Goal: Communication & Community: Answer question/provide support

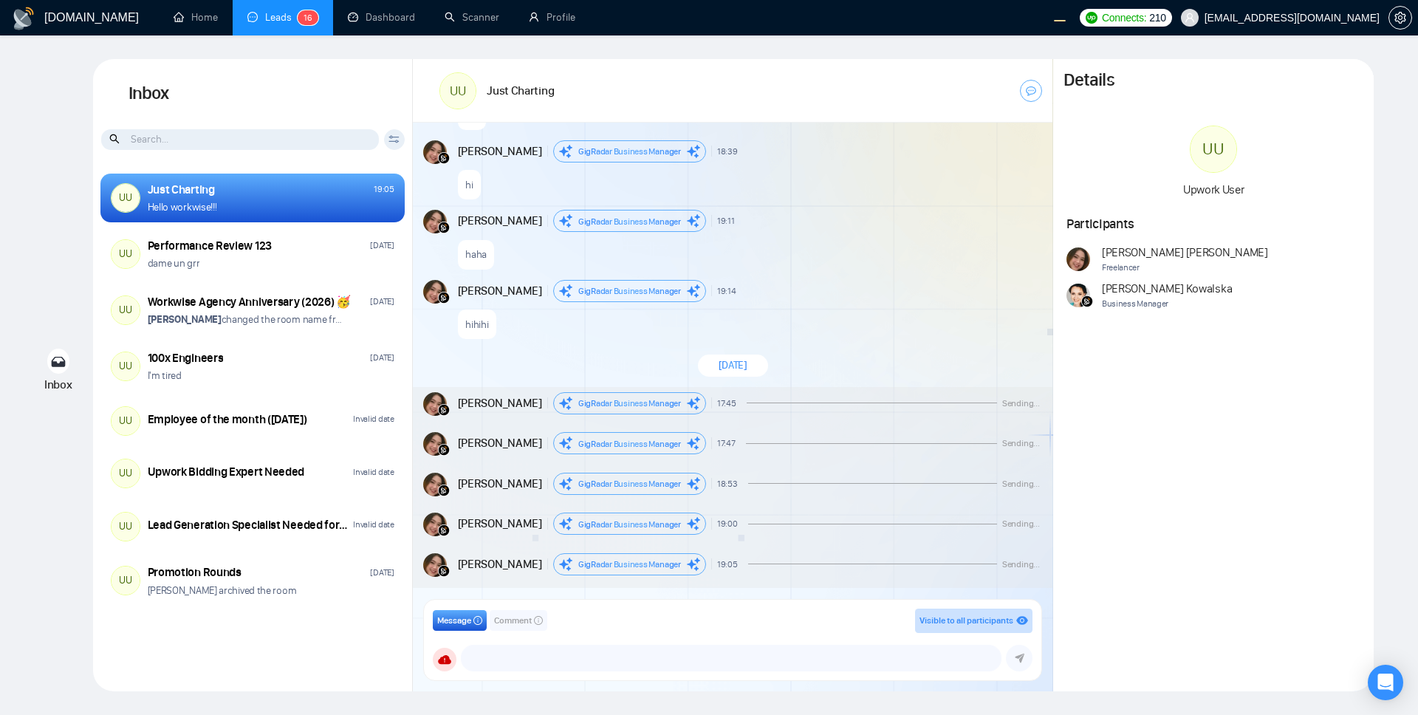
scroll to position [1285, 0]
click at [822, 244] on div "haha" at bounding box center [749, 251] width 582 height 38
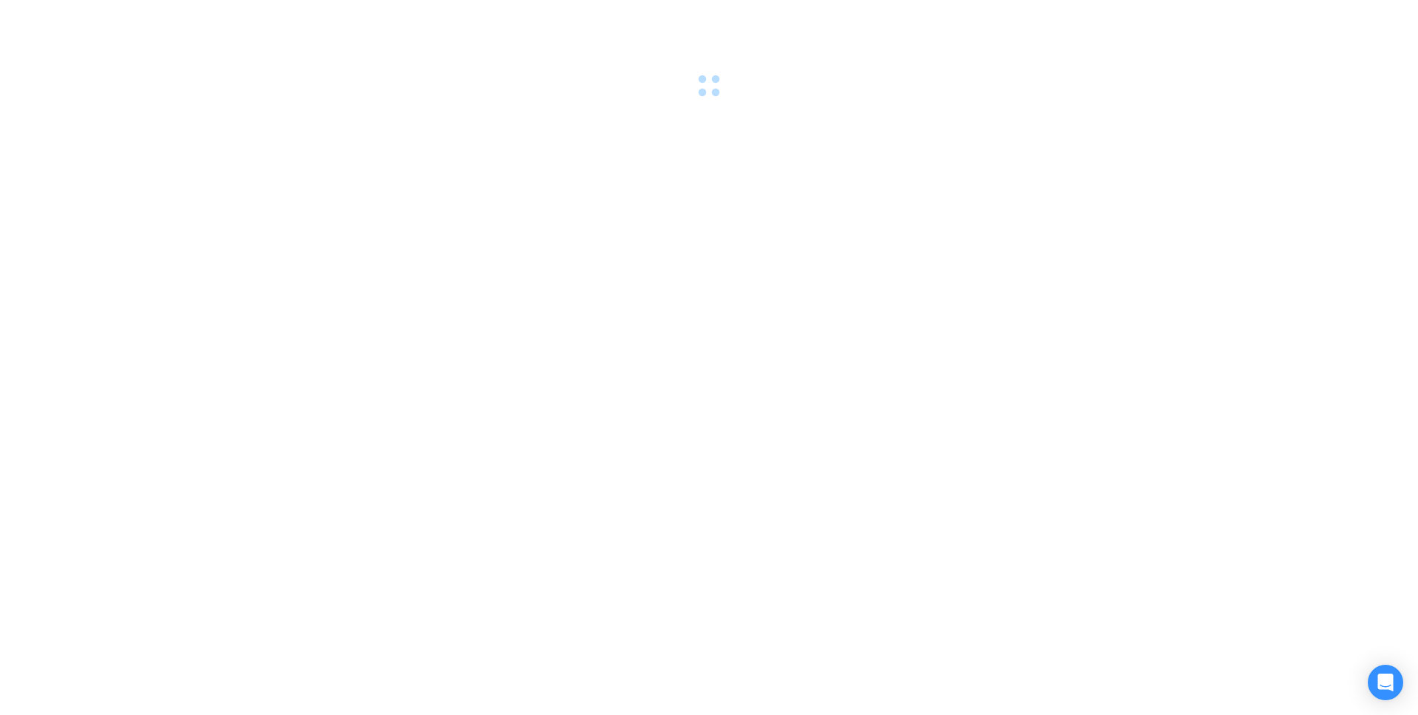
click at [693, 203] on div at bounding box center [709, 357] width 1418 height 715
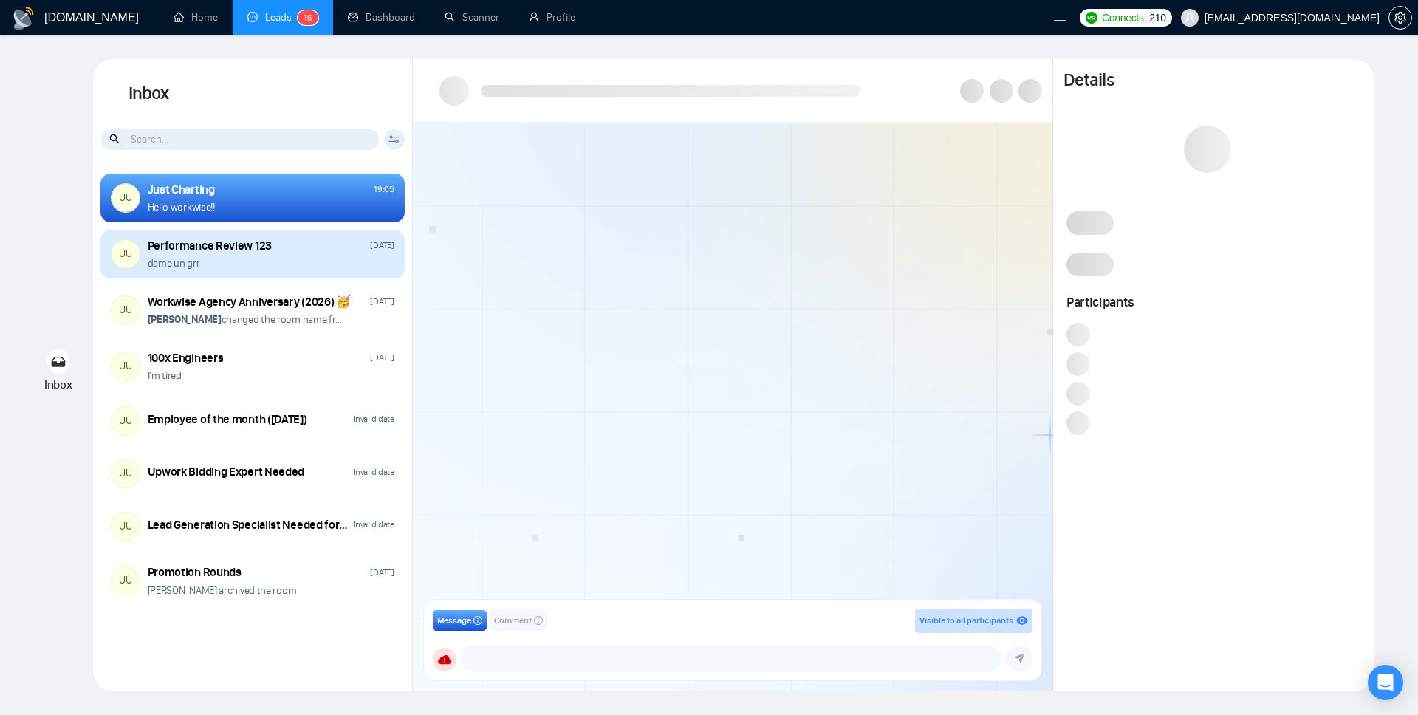
click at [281, 262] on div "dame un grr" at bounding box center [271, 263] width 247 height 14
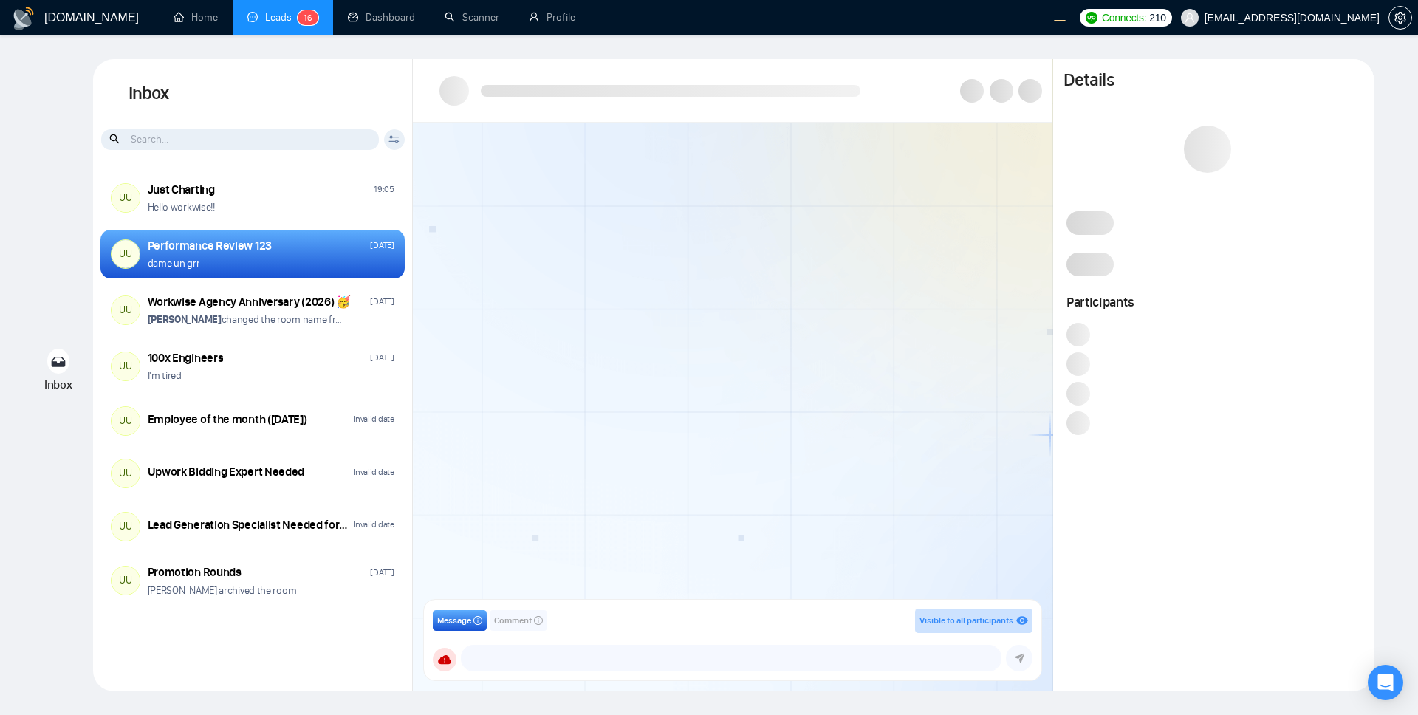
click at [775, 364] on div at bounding box center [732, 366] width 639 height 486
click at [927, 271] on div at bounding box center [732, 366] width 639 height 486
click at [874, 340] on div at bounding box center [732, 366] width 639 height 486
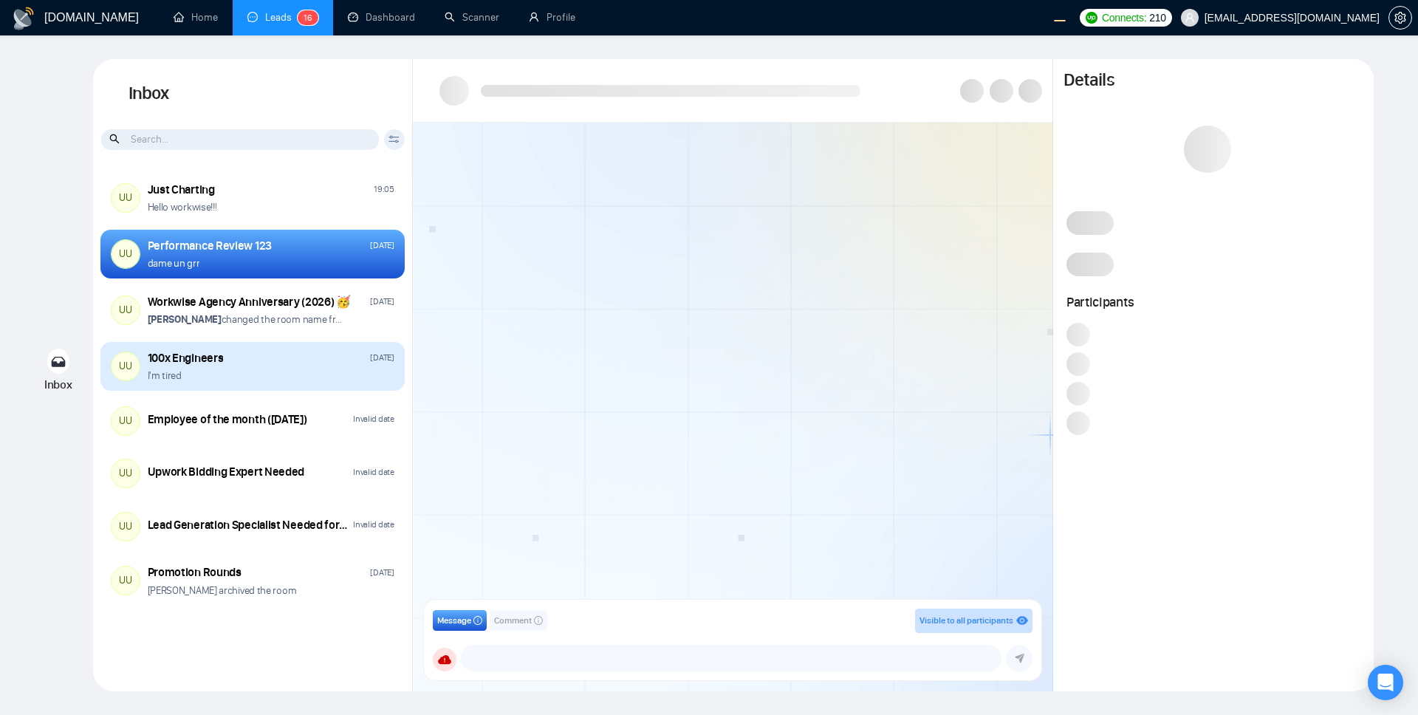
click at [291, 383] on div "UU 100x Engineers Sep 19 I'm tired" at bounding box center [252, 366] width 304 height 49
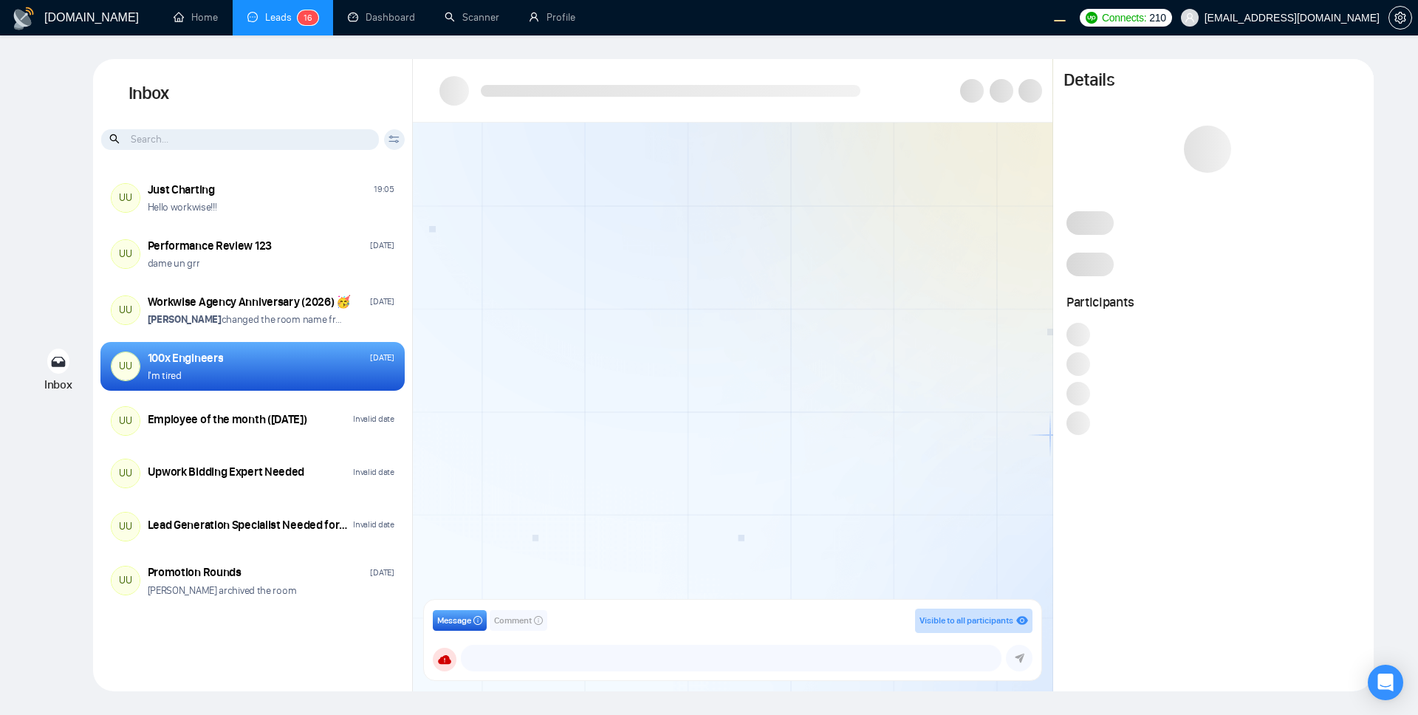
click at [732, 382] on div at bounding box center [732, 366] width 639 height 486
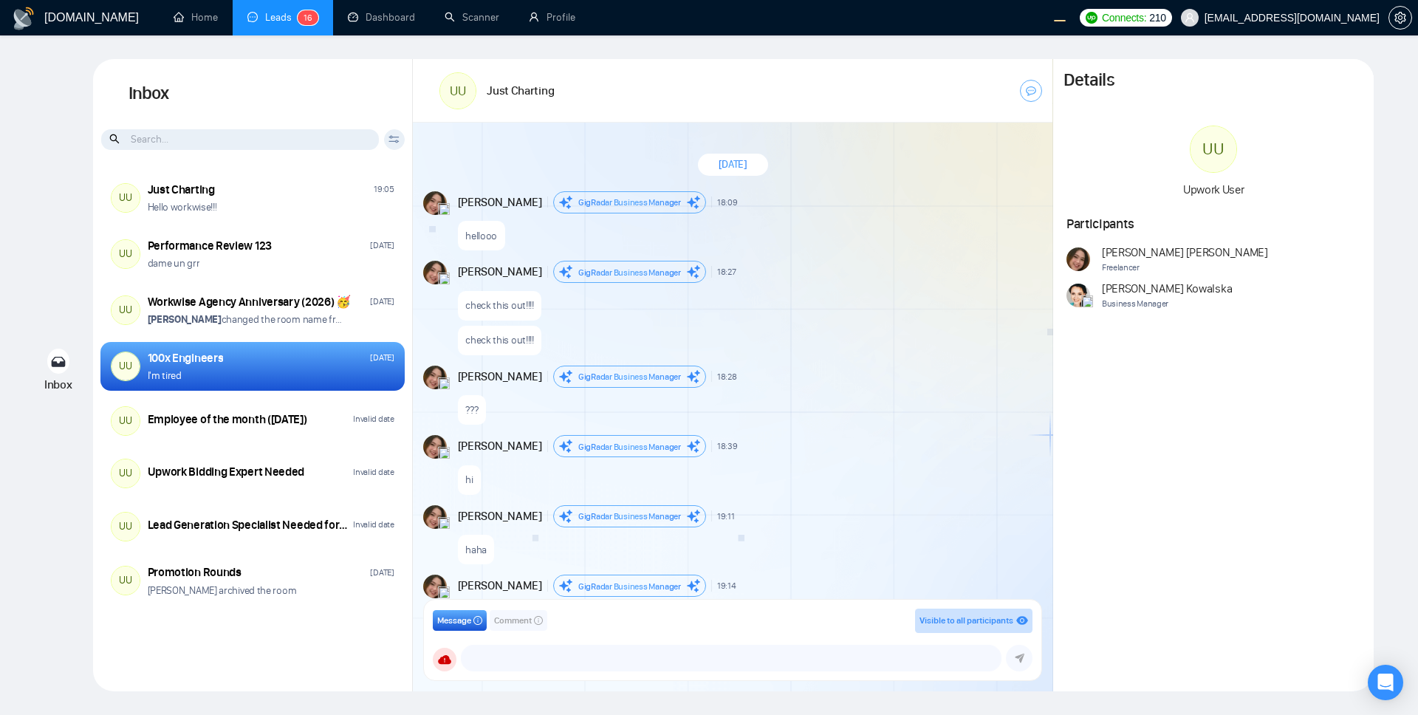
scroll to position [936, 0]
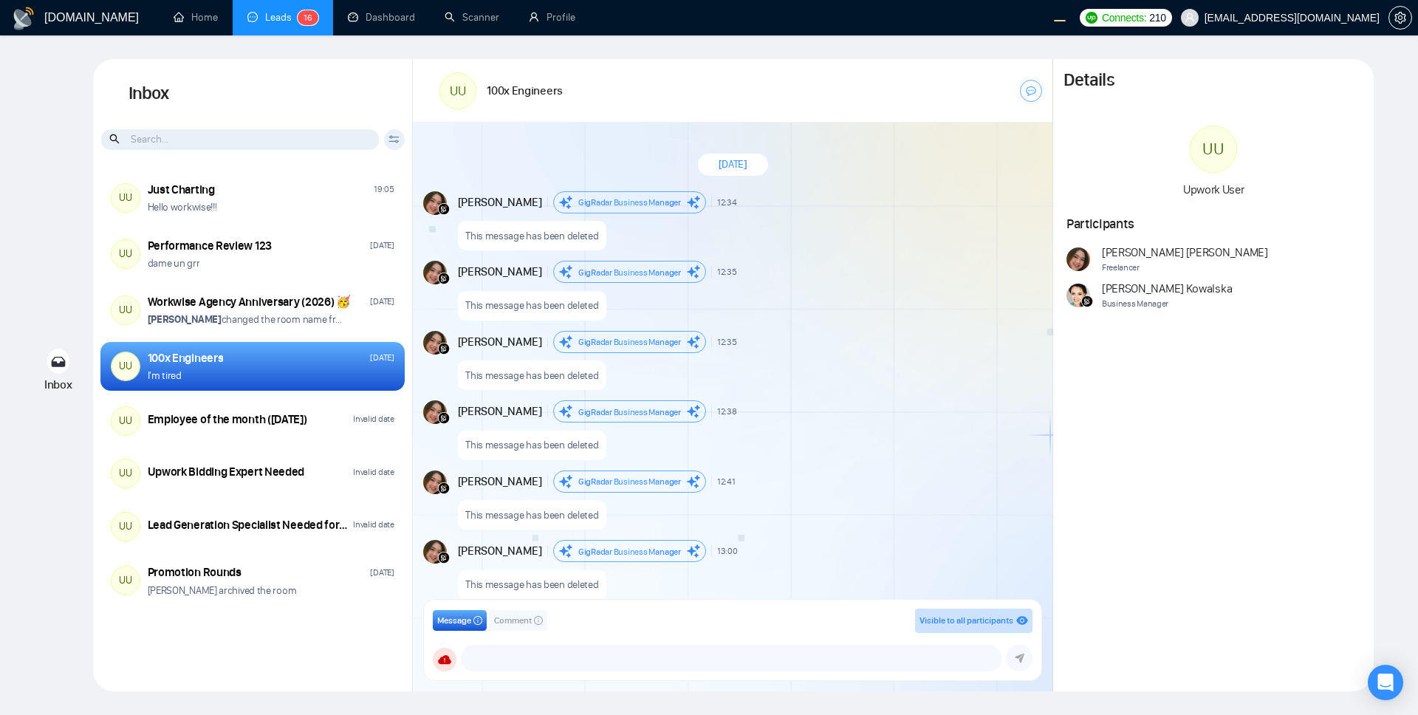
scroll to position [1121, 0]
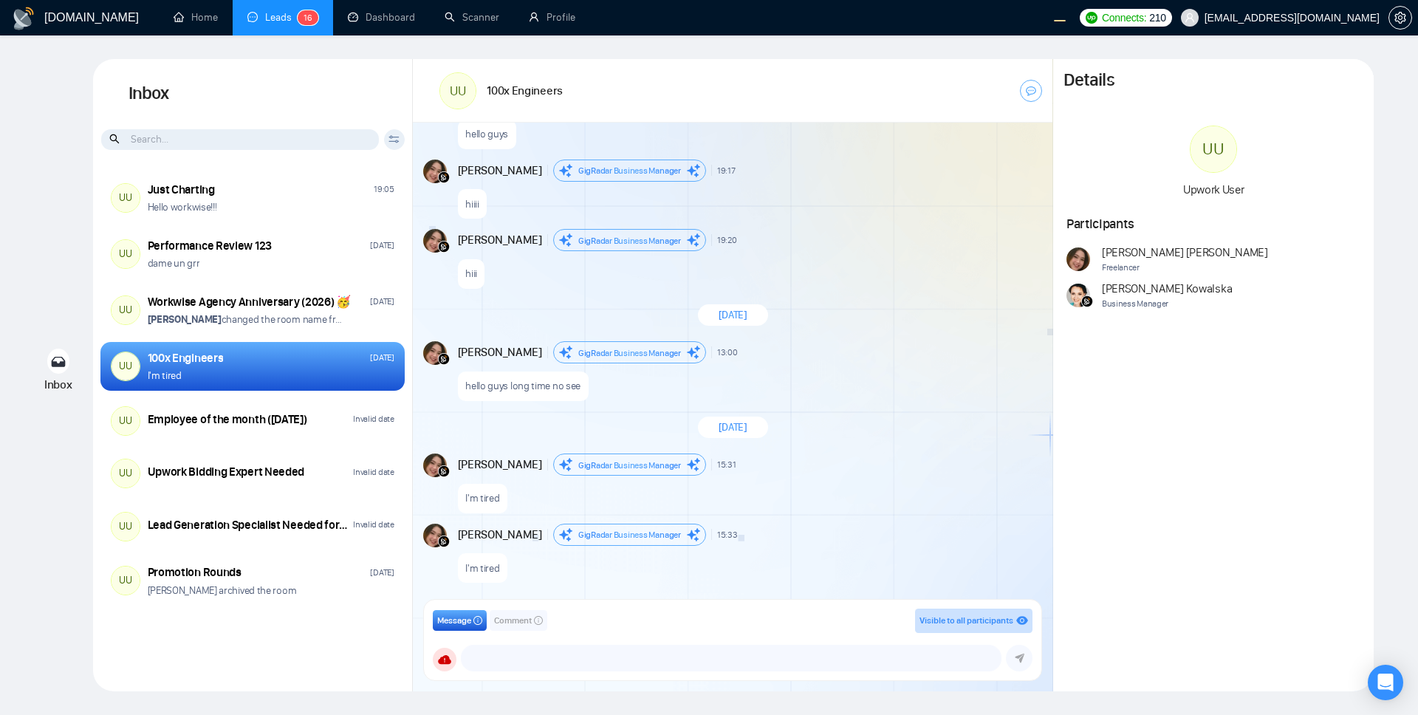
click at [518, 620] on span "Comment" at bounding box center [513, 621] width 38 height 14
click at [523, 659] on textarea at bounding box center [717, 657] width 568 height 25
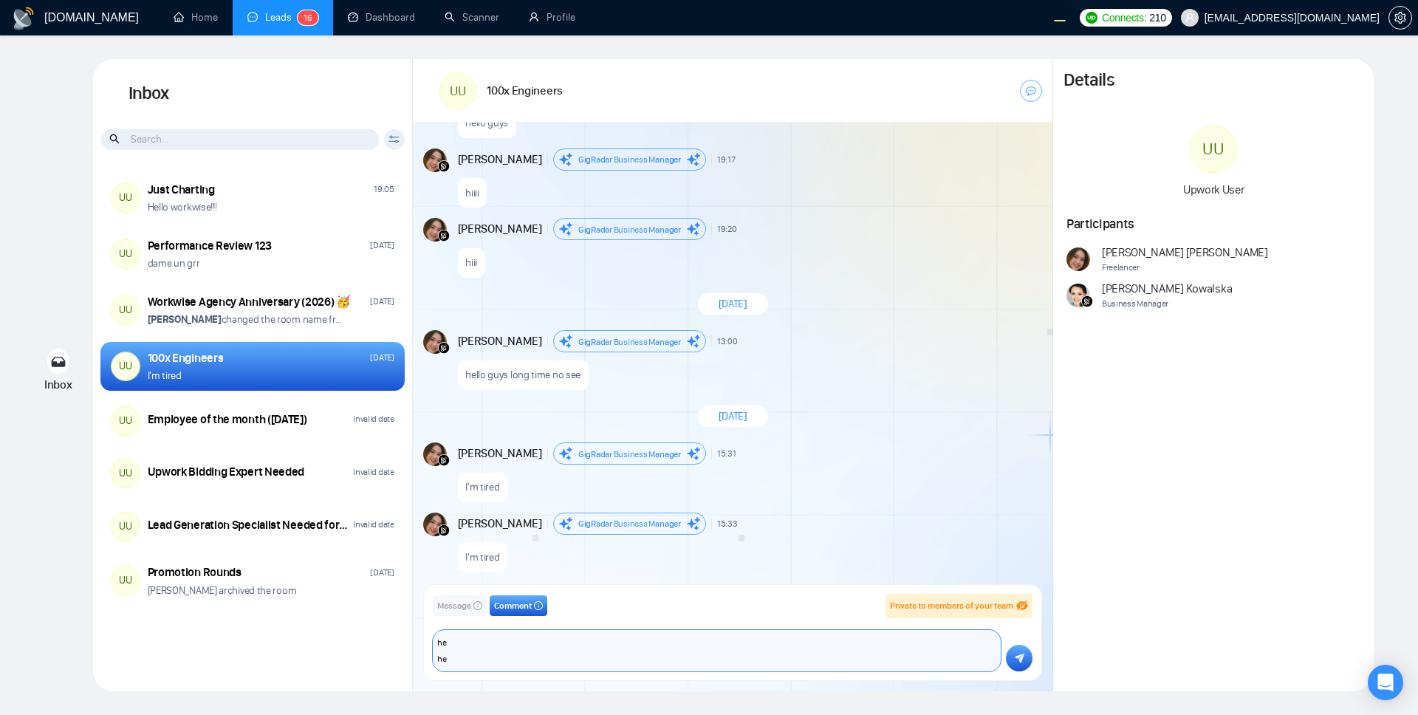
scroll to position [1148, 0]
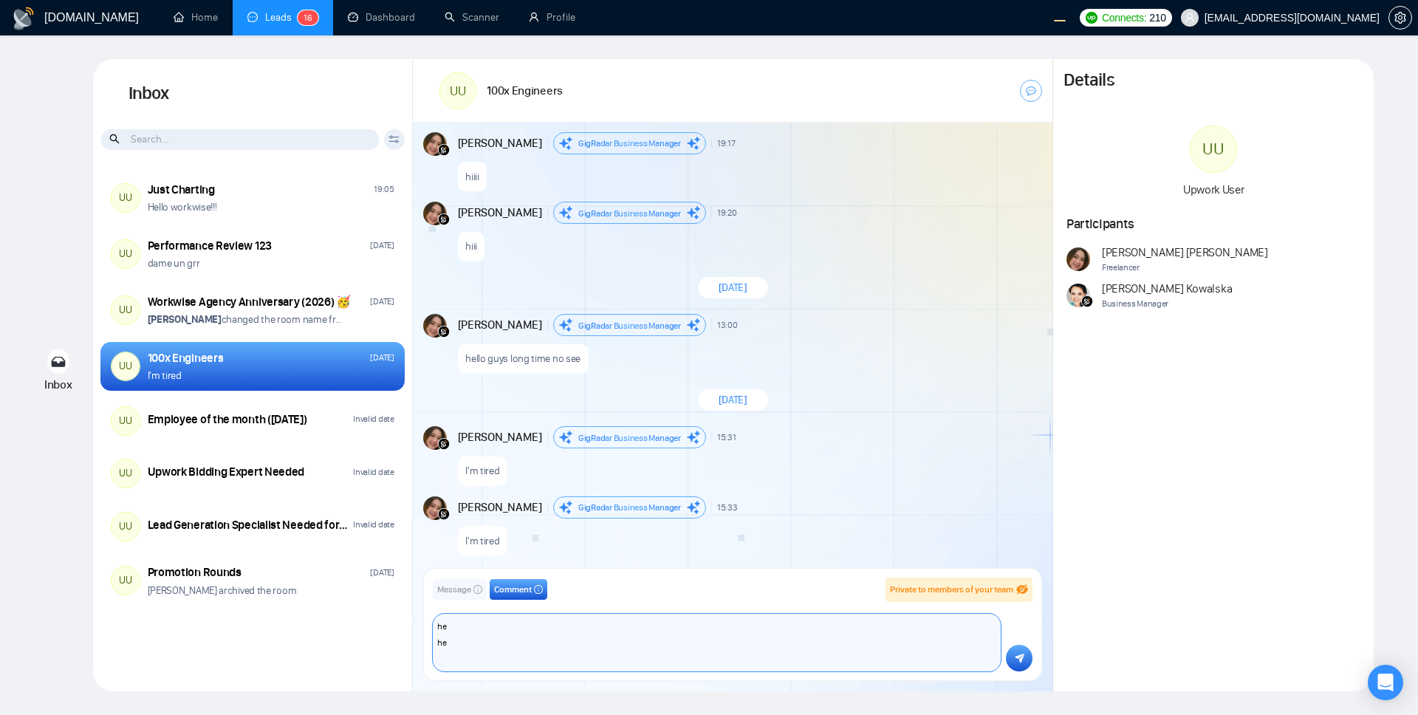
type textarea "he he he"
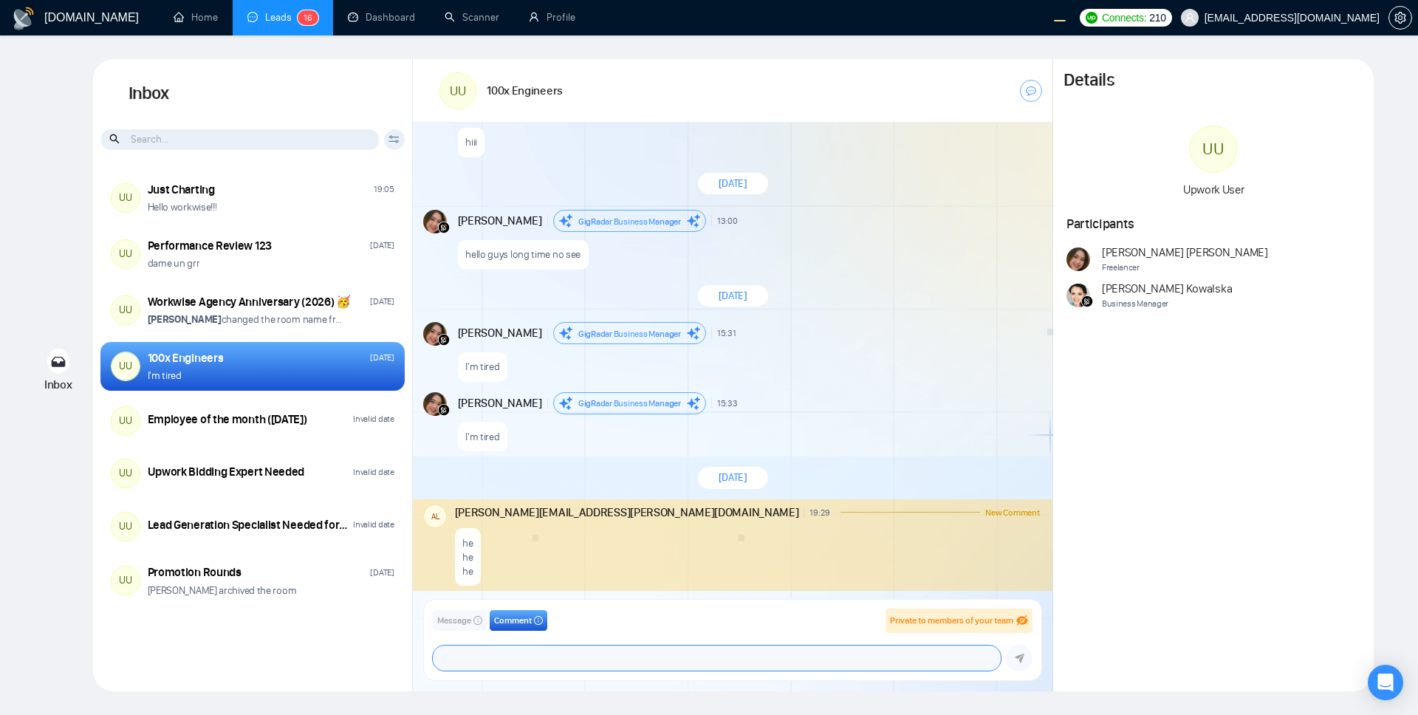
scroll to position [1255, 0]
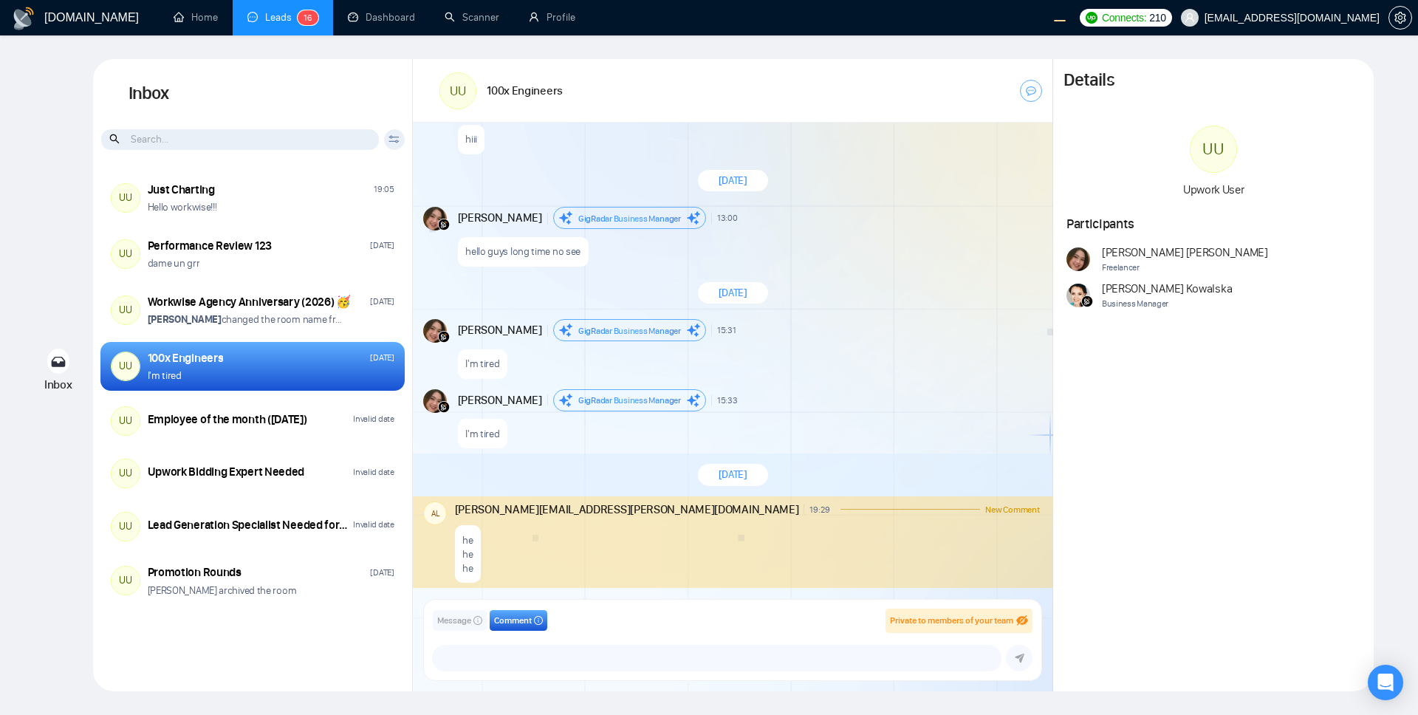
click at [856, 382] on div "September 3, 2025 Andrian Marsella GigRadar Business Manager 12:34 New Message …" at bounding box center [732, 366] width 639 height 486
click at [651, 535] on div "he he he" at bounding box center [747, 551] width 585 height 66
click at [673, 559] on div "he he he" at bounding box center [747, 551] width 585 height 66
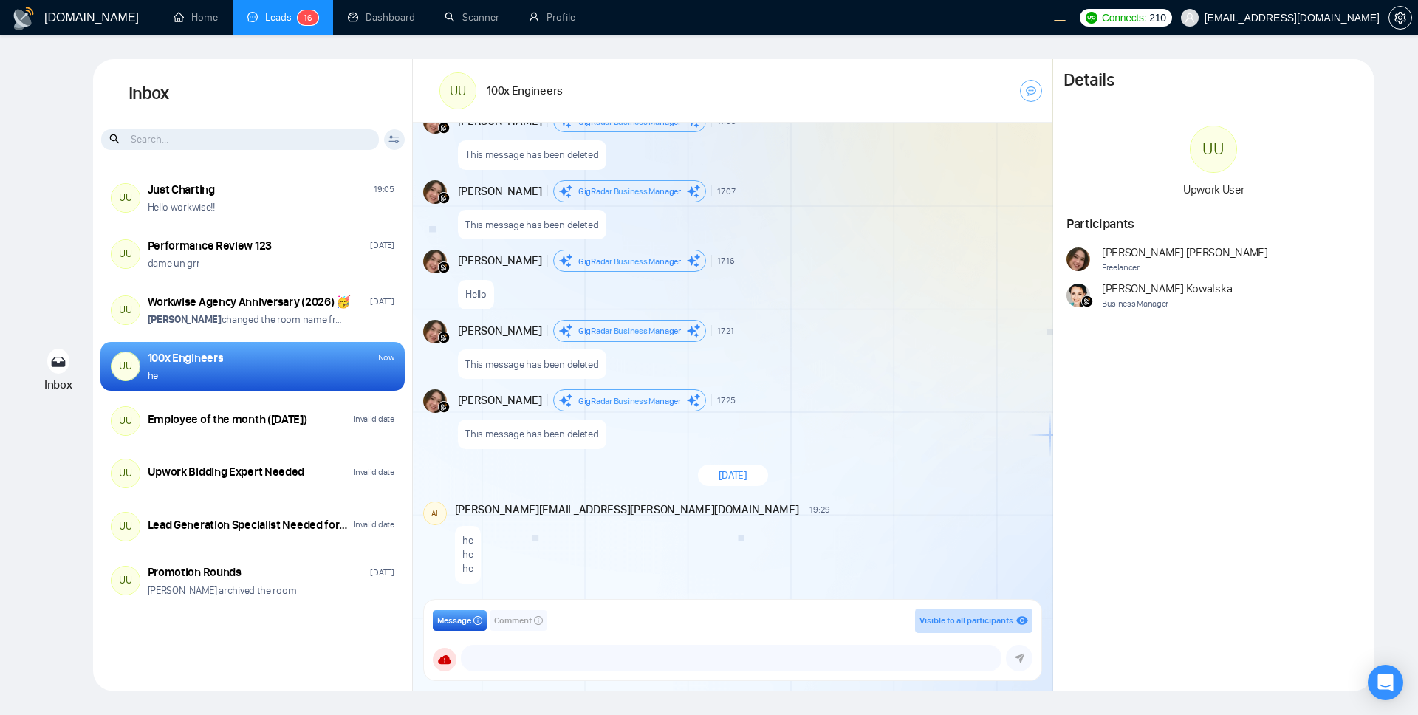
scroll to position [1376, 0]
click at [608, 662] on textarea at bounding box center [731, 657] width 539 height 25
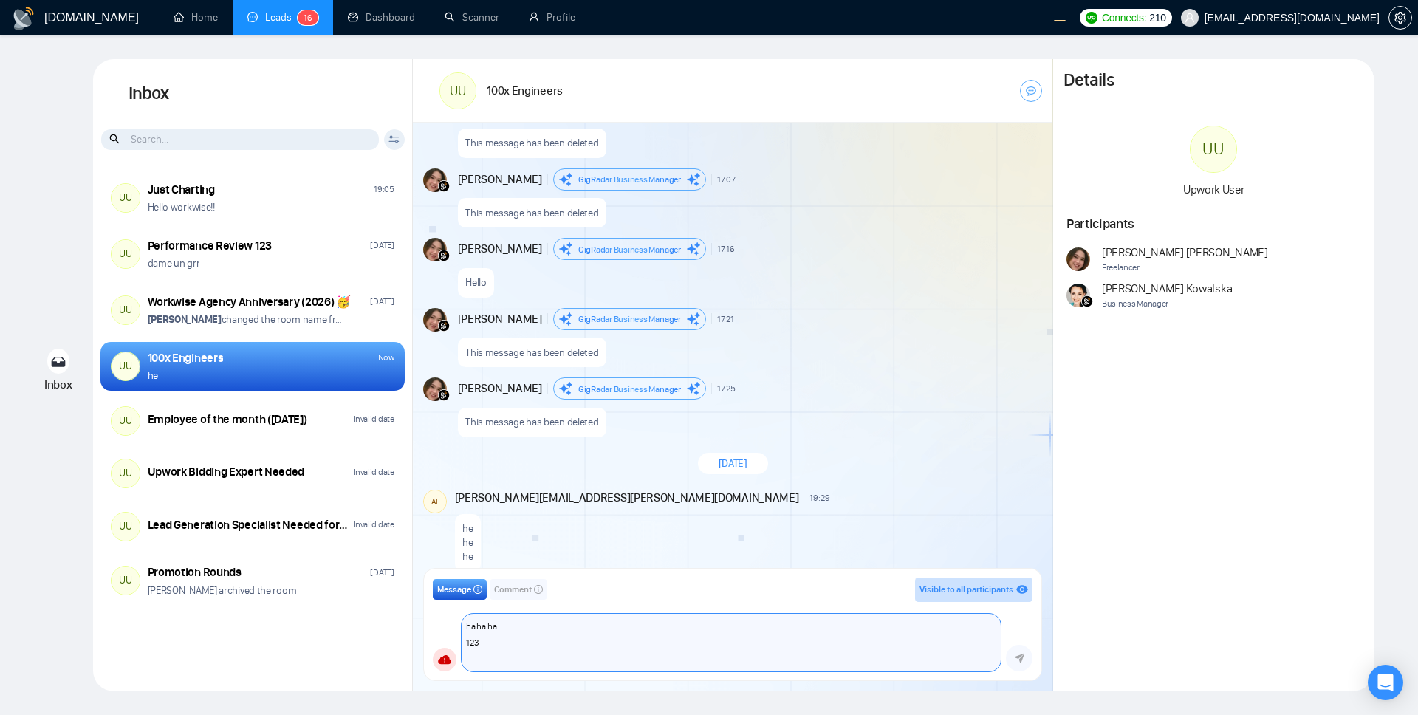
scroll to position [1403, 0]
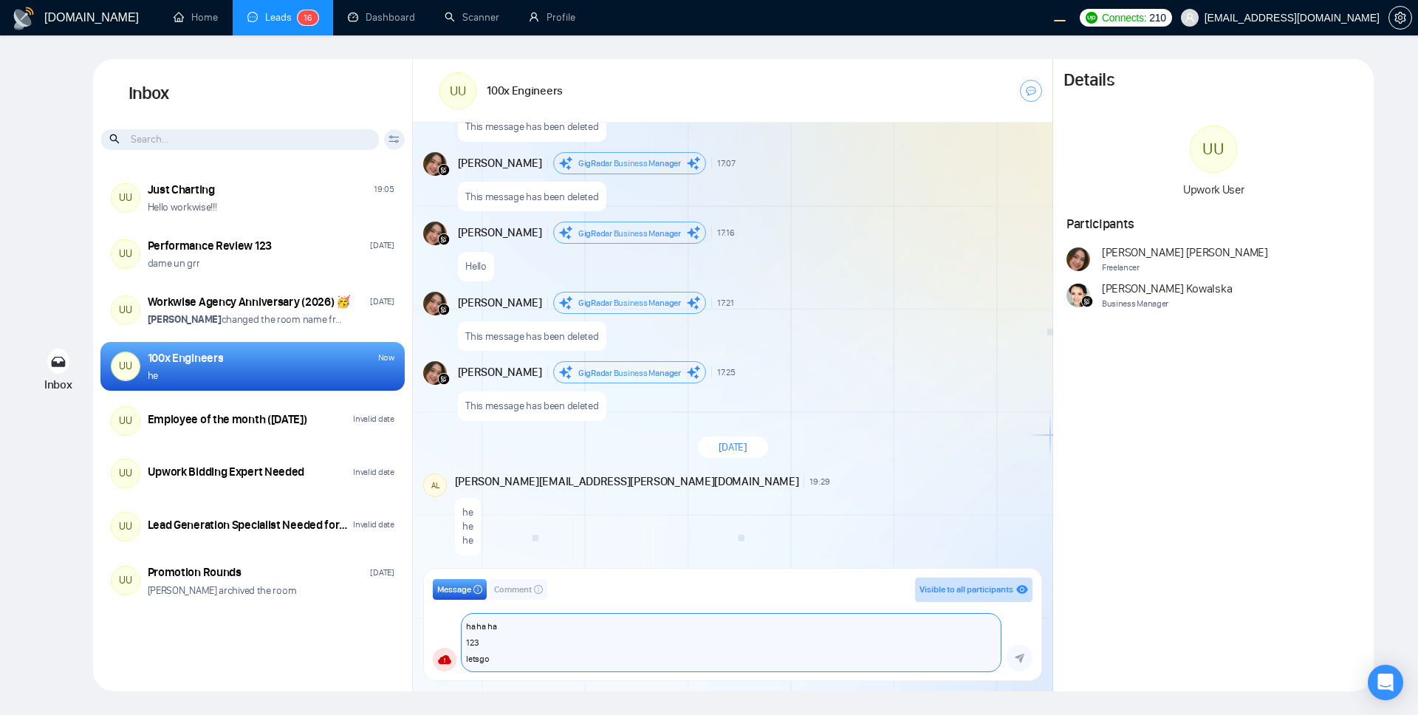
type textarea "ha ha ha 123 letsgoo"
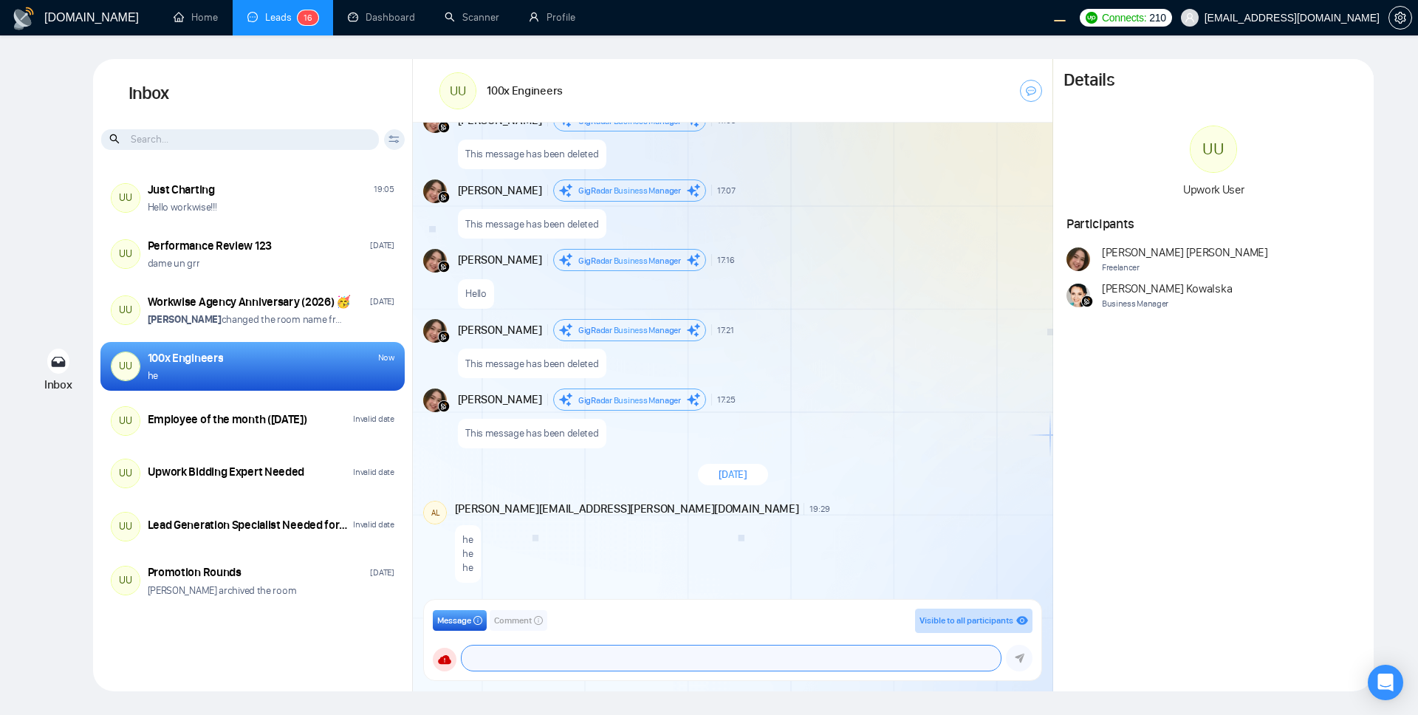
scroll to position [1376, 0]
click at [521, 625] on span "Comment" at bounding box center [513, 621] width 38 height 14
click at [533, 651] on textarea at bounding box center [717, 657] width 568 height 25
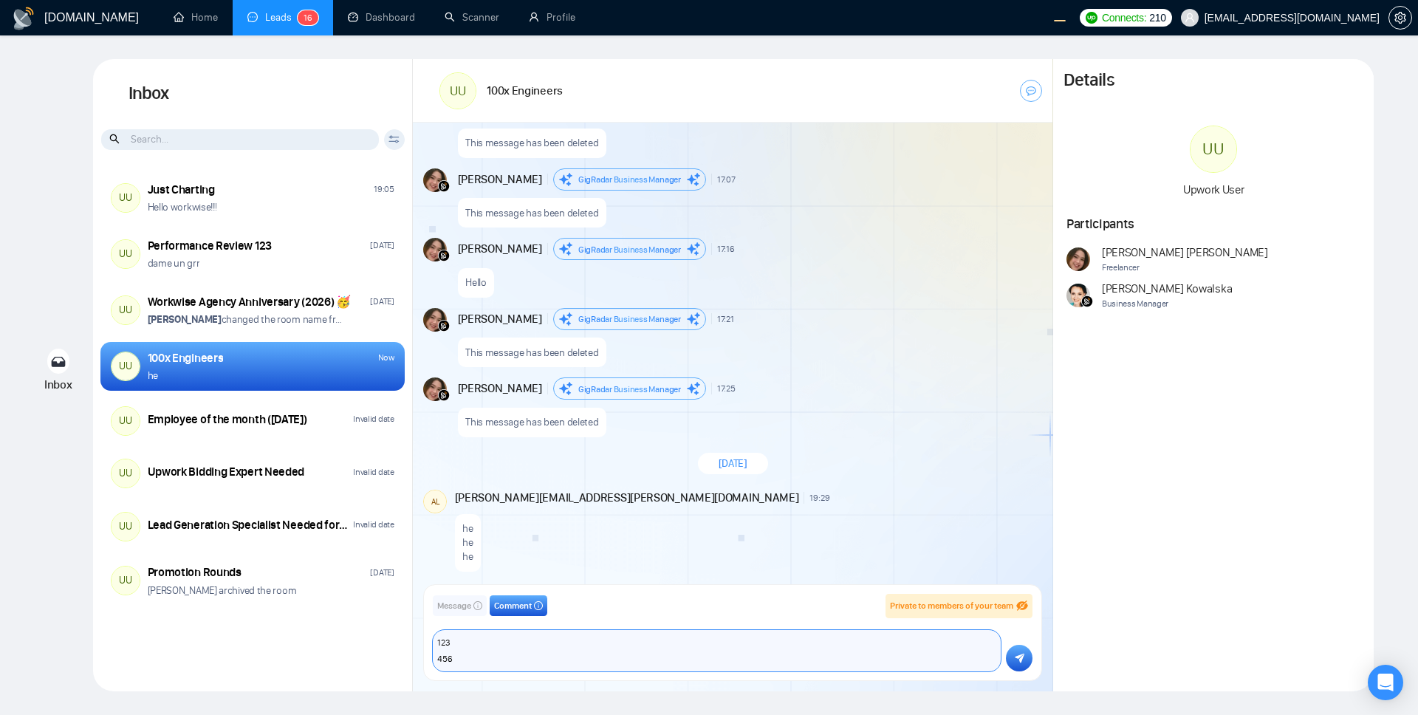
scroll to position [1403, 0]
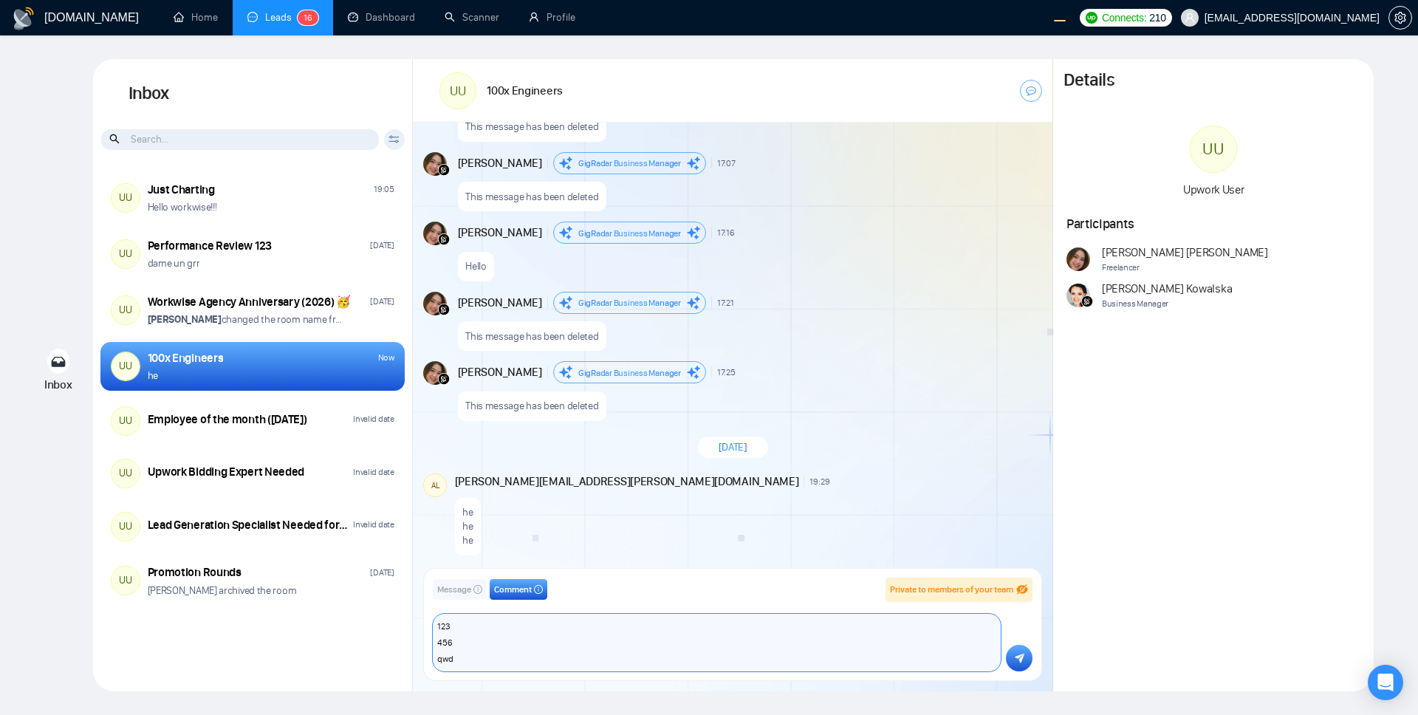
type textarea "123 456 qwdd"
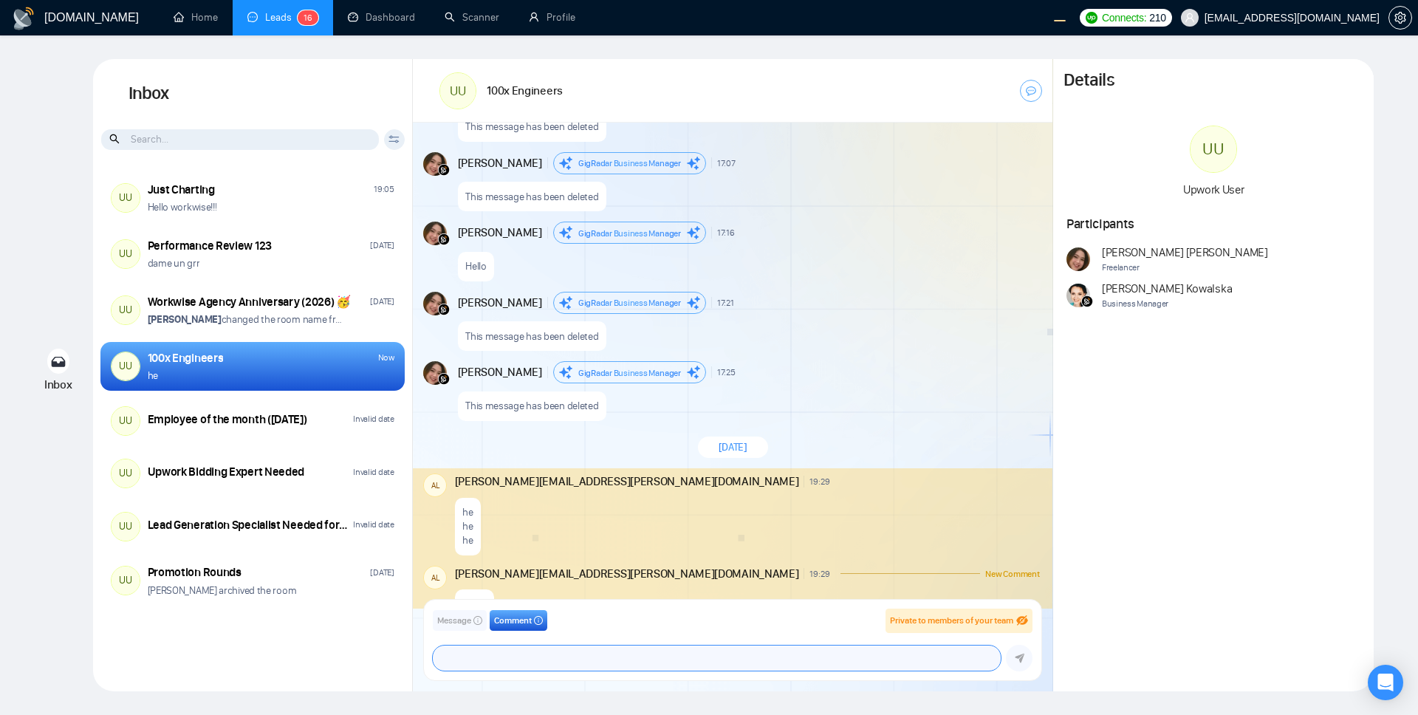
scroll to position [1467, 0]
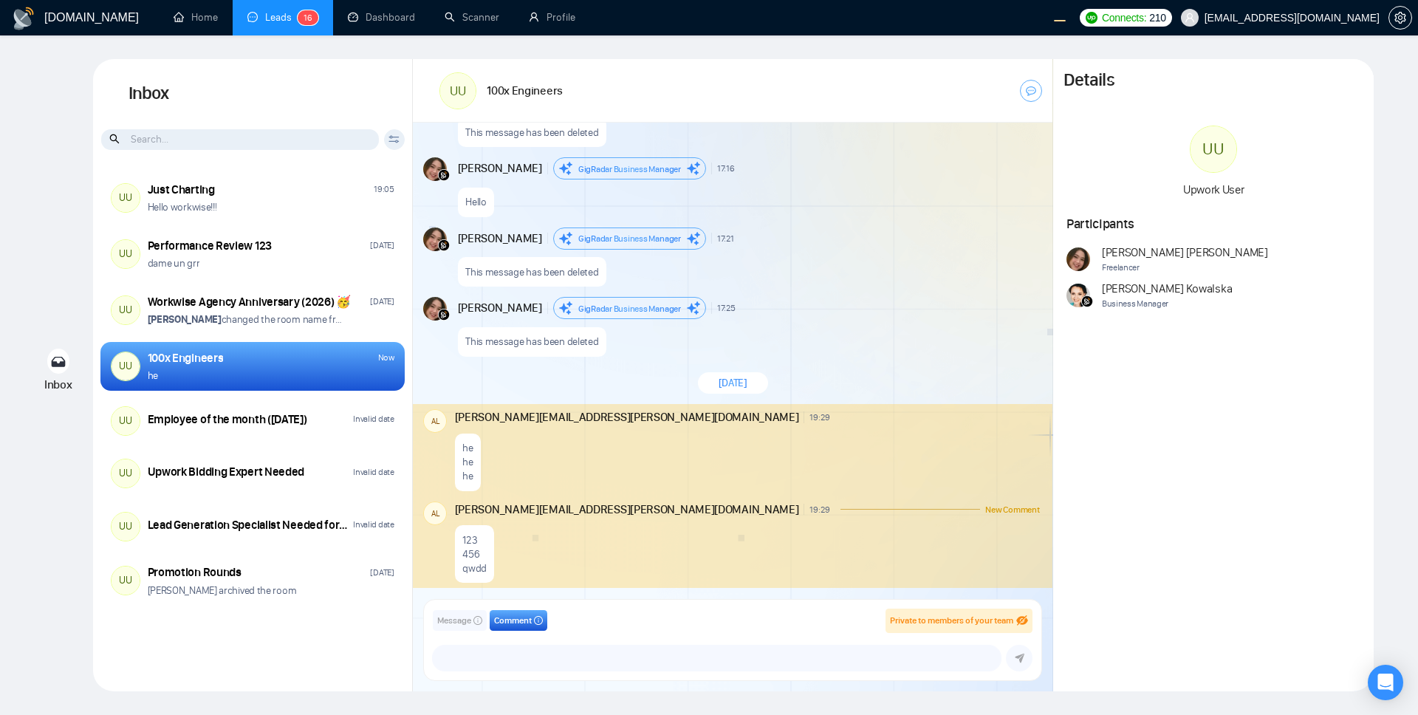
click at [854, 445] on div "he he he" at bounding box center [747, 458] width 585 height 66
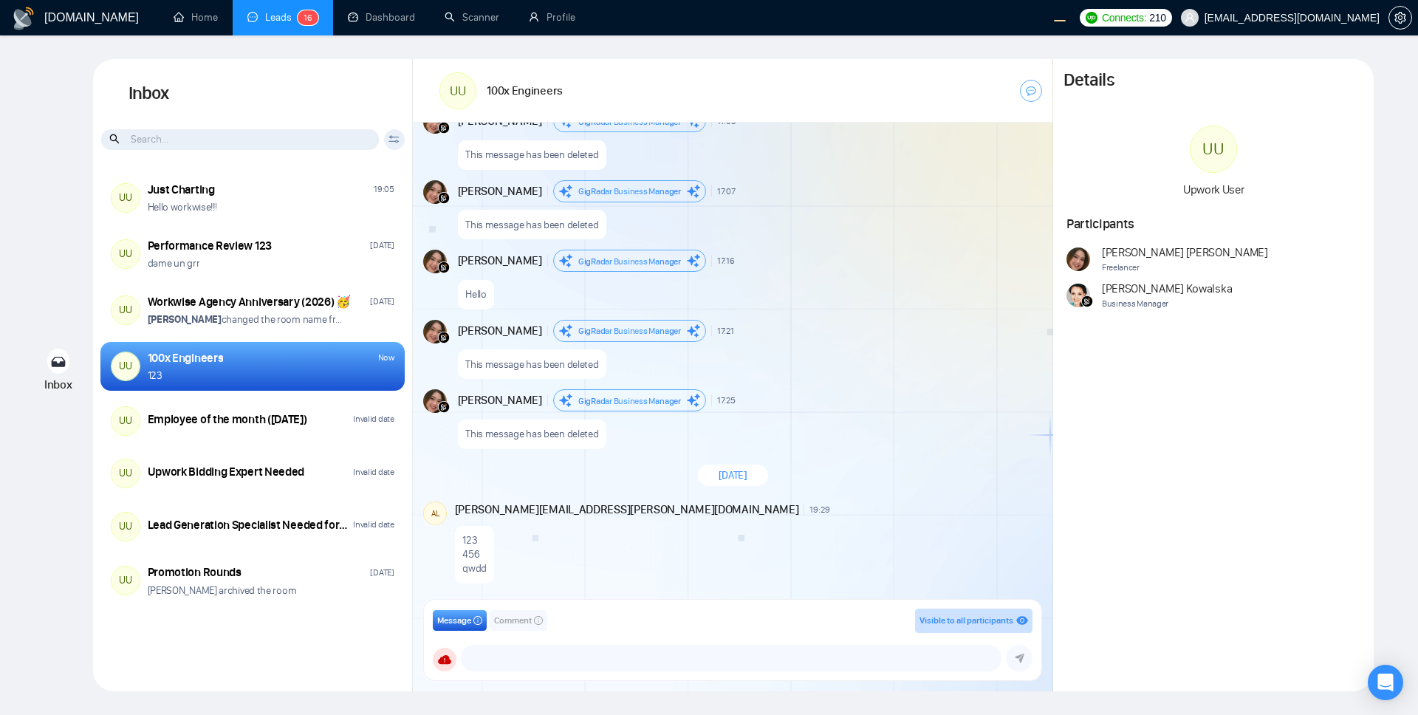
scroll to position [1376, 0]
click at [530, 665] on textarea at bounding box center [731, 657] width 539 height 25
paste textarea "A small library that can deep diff two JavaScript Objects, including nested str…"
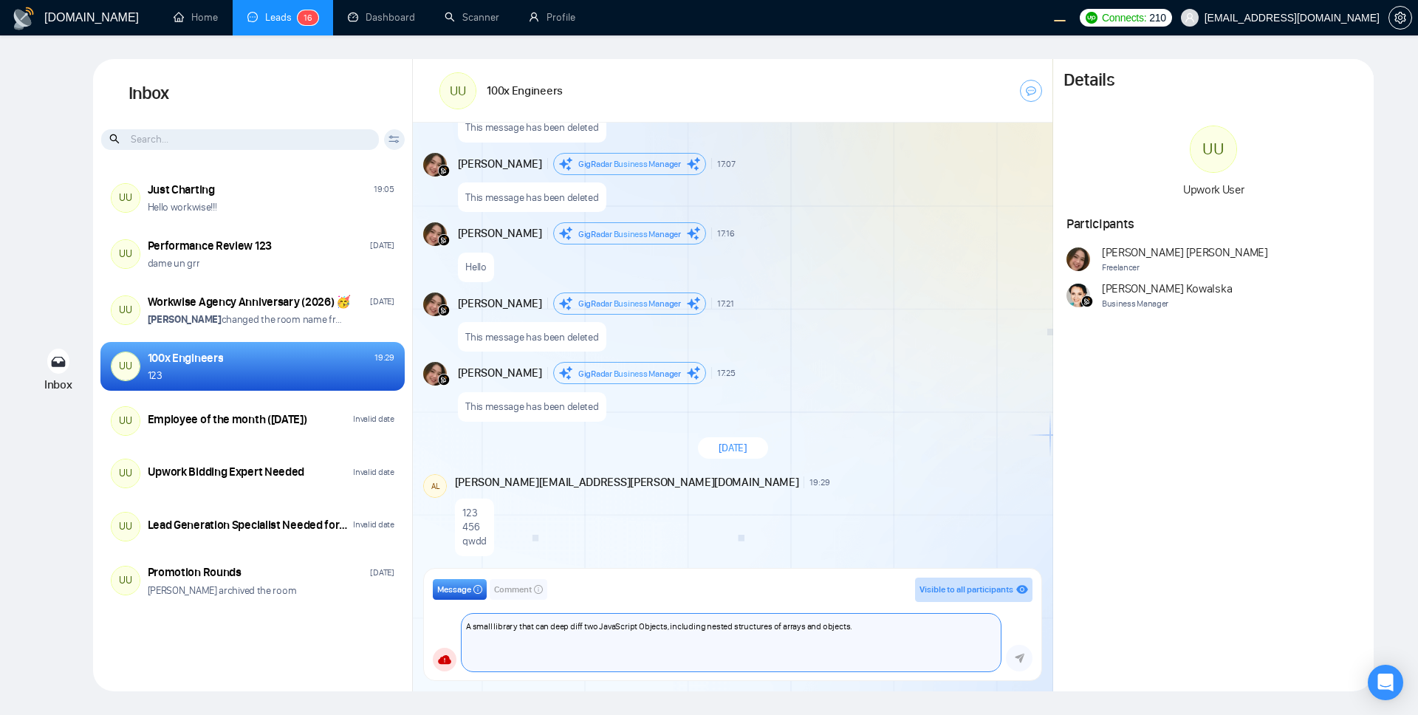
scroll to position [1403, 0]
paste textarea "A small library that can deep diff two JavaScript Objects, including nested str…"
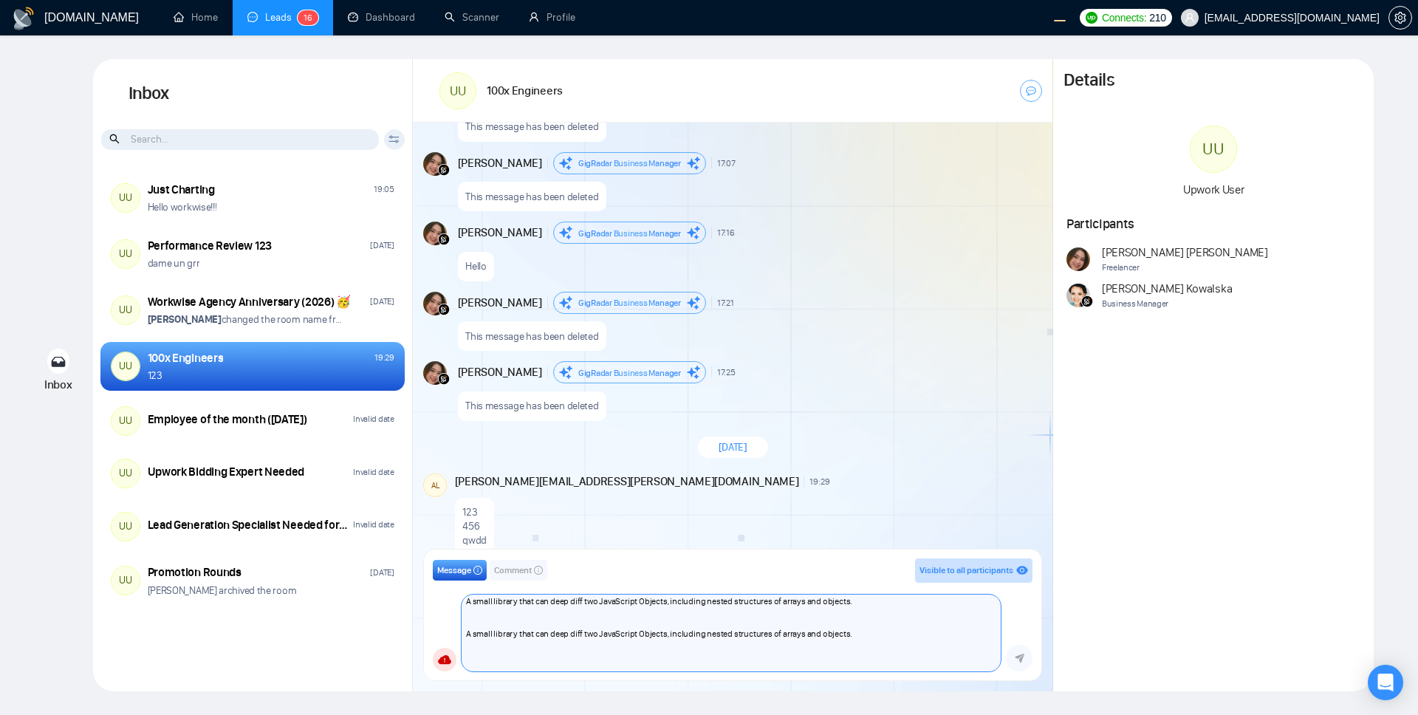
scroll to position [1422, 0]
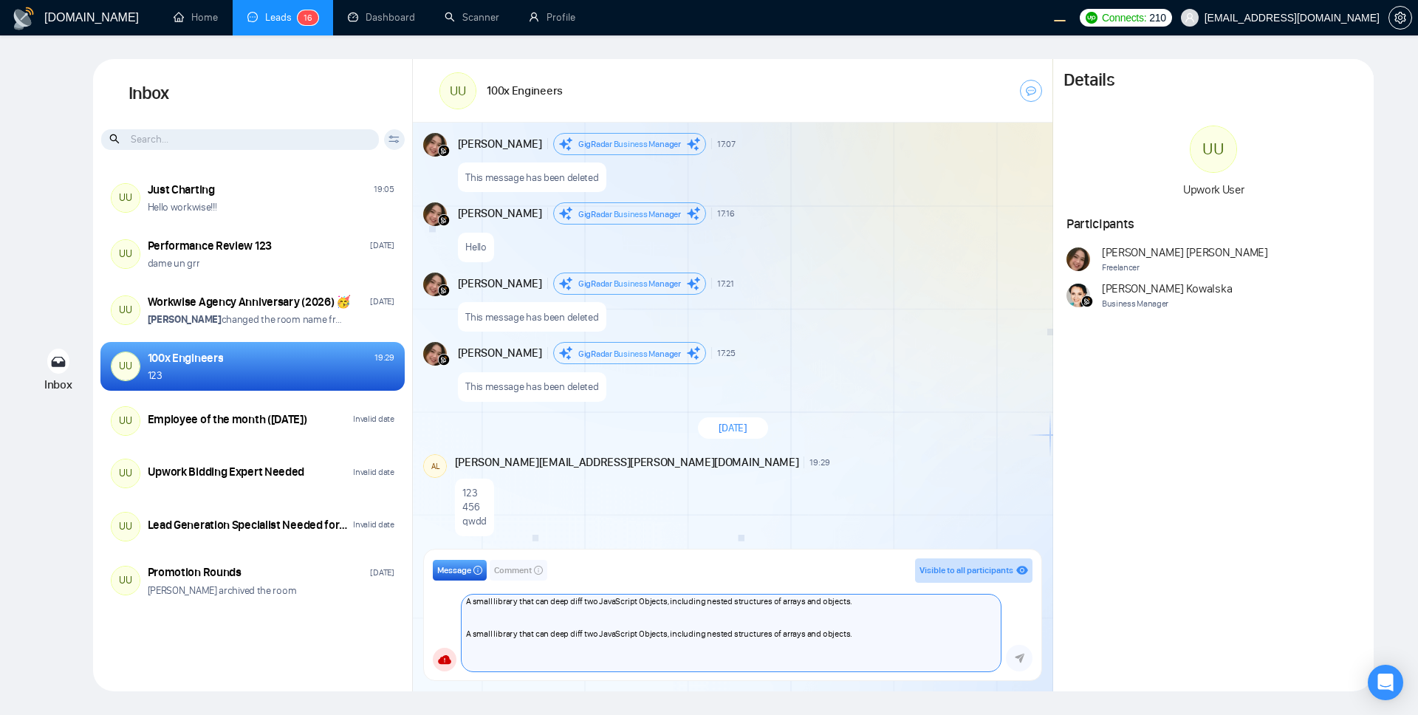
paste textarea "A small library that can deep diff two JavaScript Objects, including nested str…"
type textarea "A small library that can deep diff two JavaScript Objects, including nested str…"
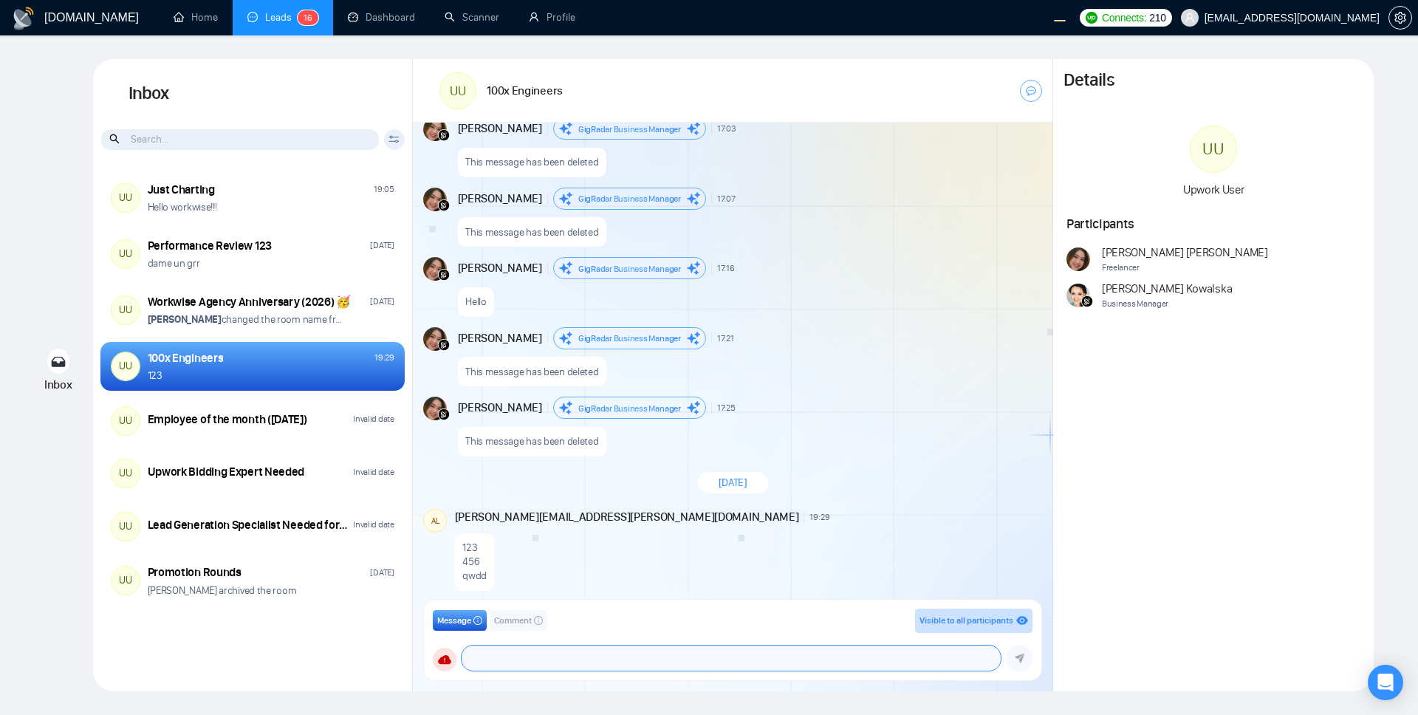
scroll to position [1376, 0]
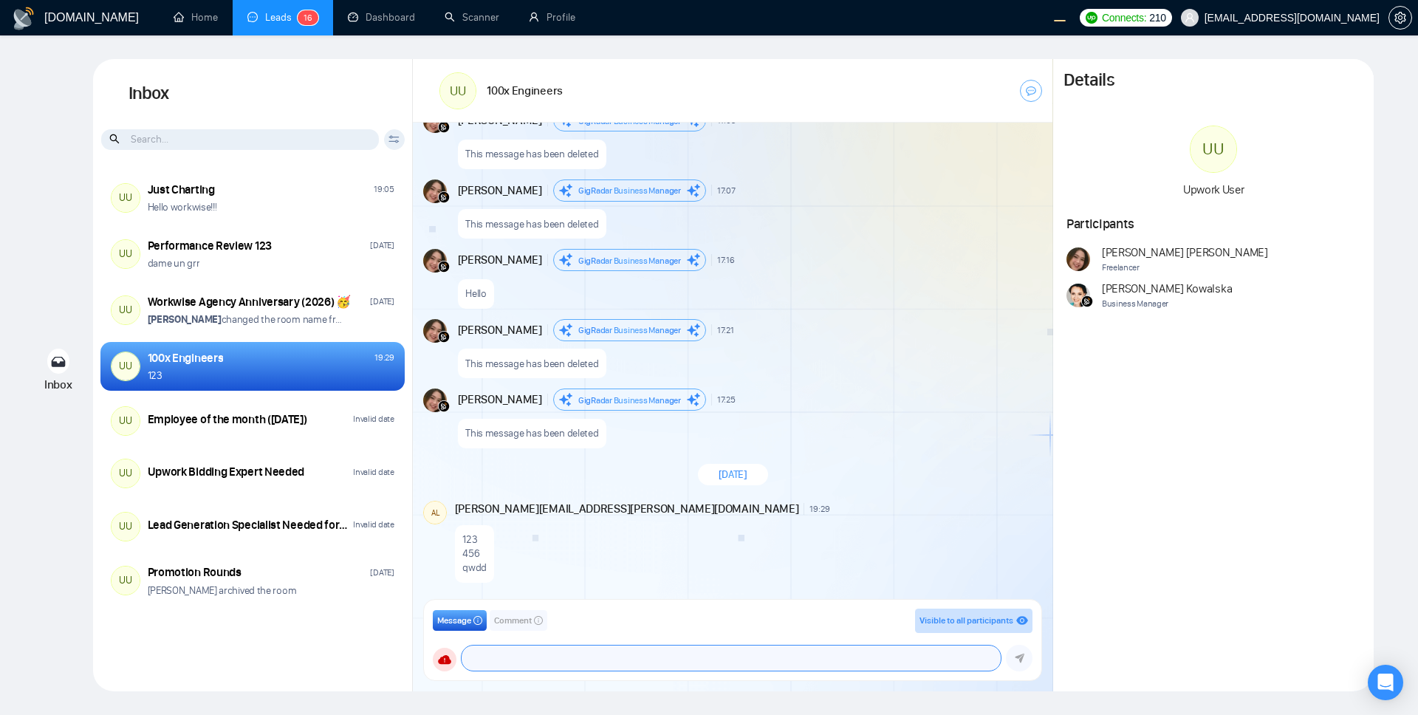
paste textarea "A small library that can deep diff two JavaScript Objects, including nested str…"
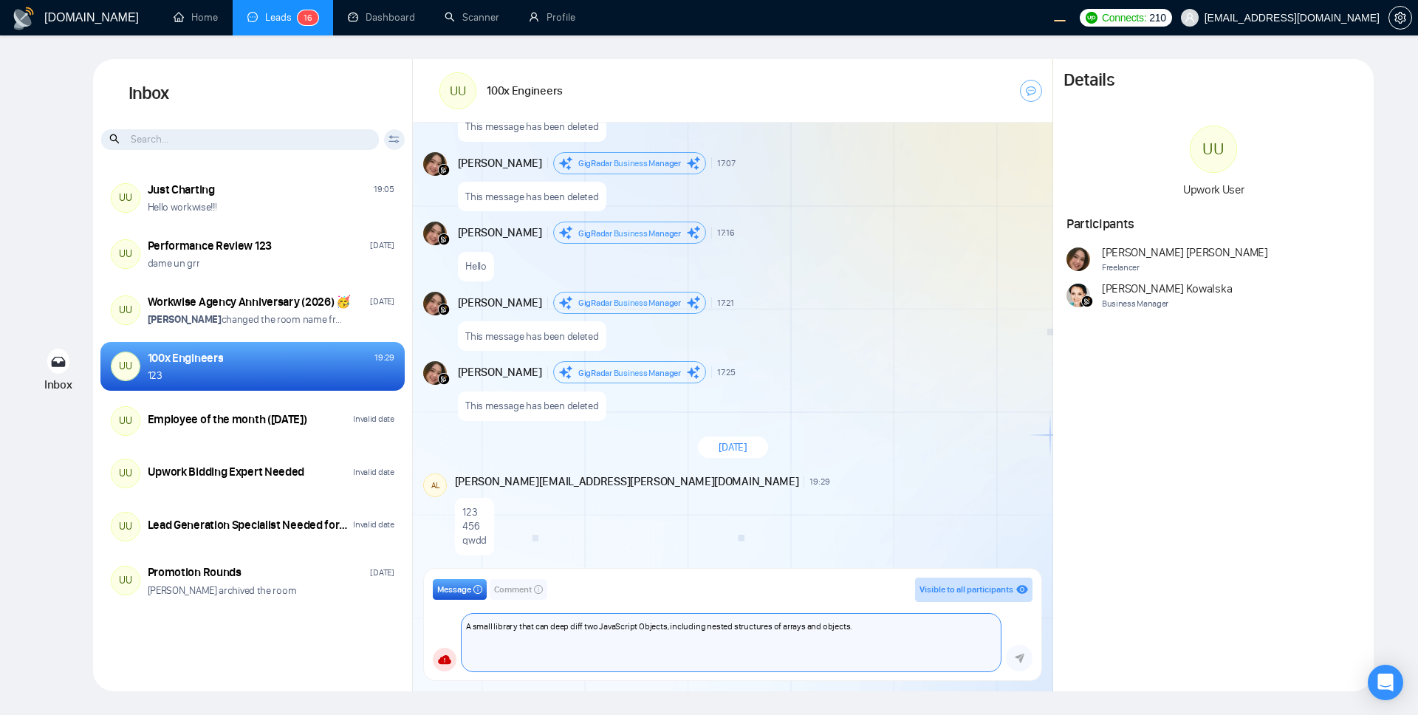
paste textarea "A small library that can deep diff two JavaScript Objects, including nested str…"
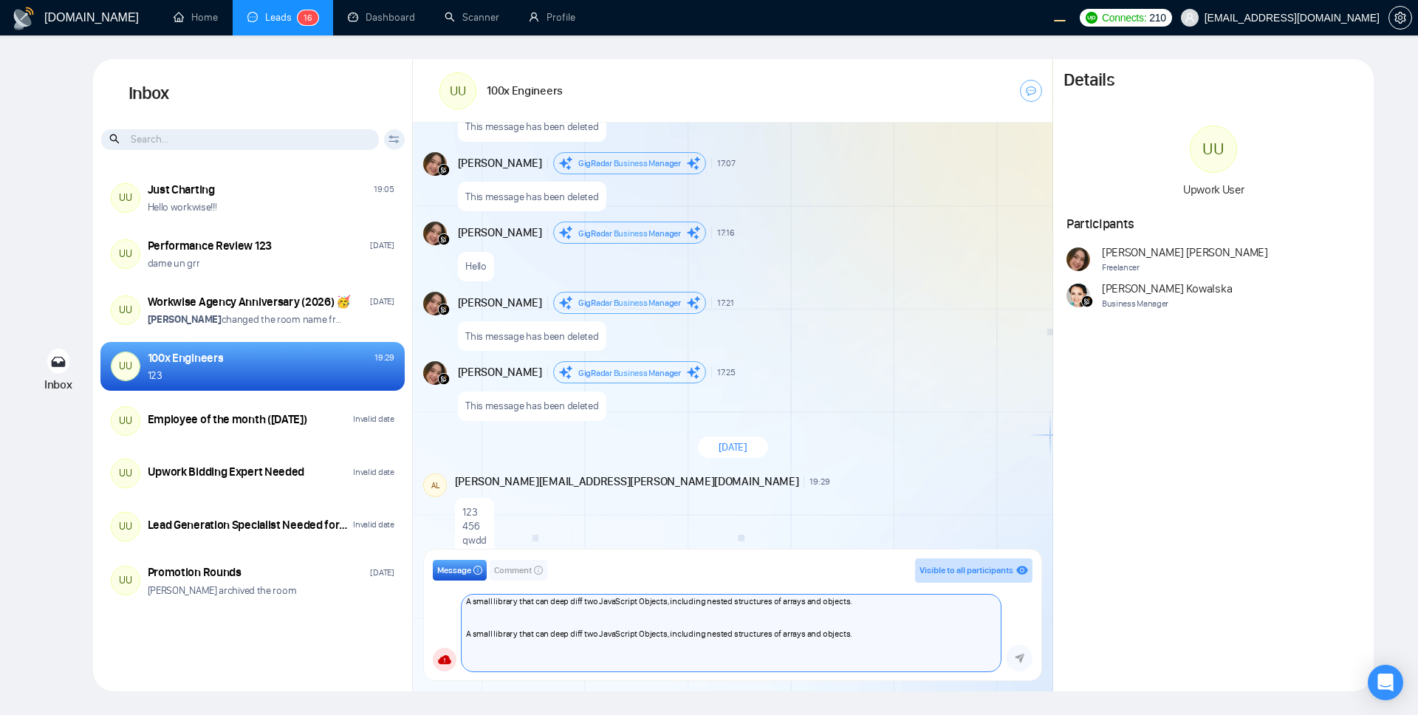
scroll to position [1422, 0]
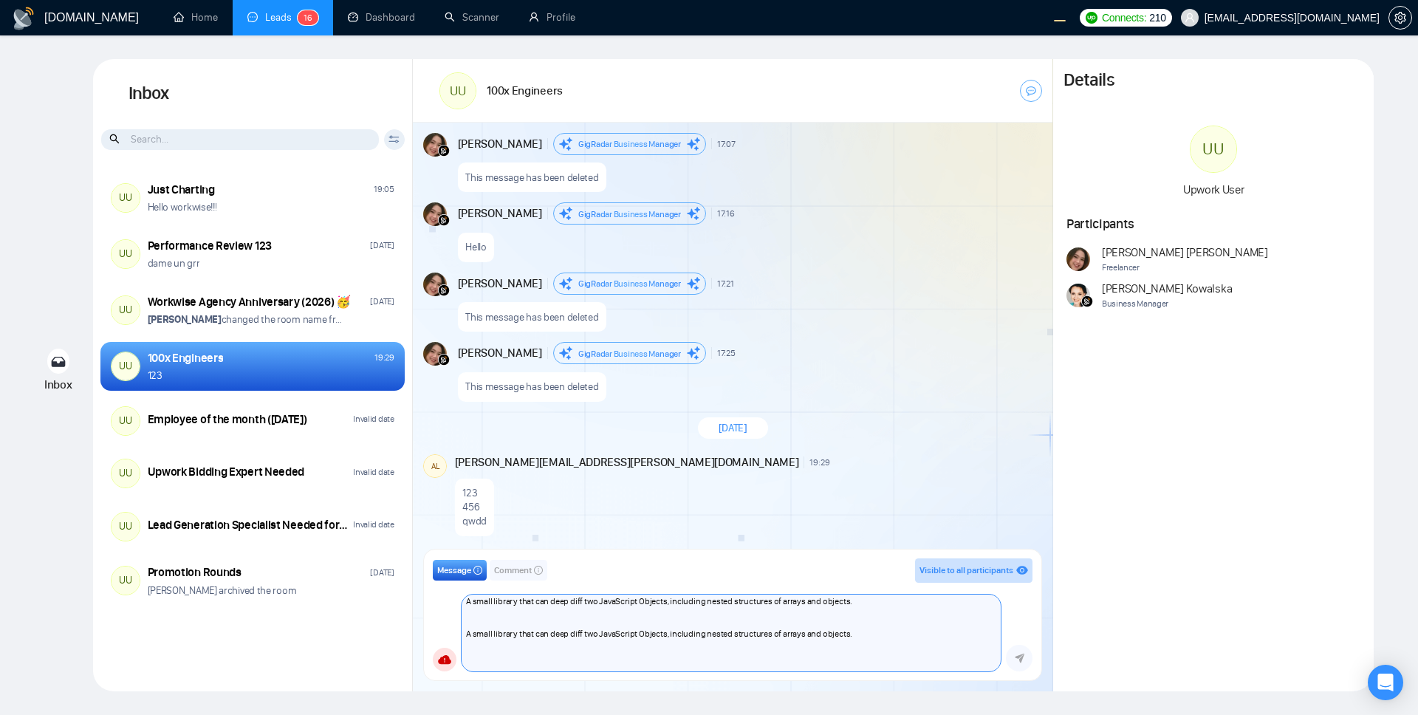
paste textarea "A small library that can deep diff two JavaScript Objects, including nested str…"
paste textarea "A small library that can deep diff two JavaScript Object"
type textarea "A small library that can deep diff two JavaScript Objects, including nested str…"
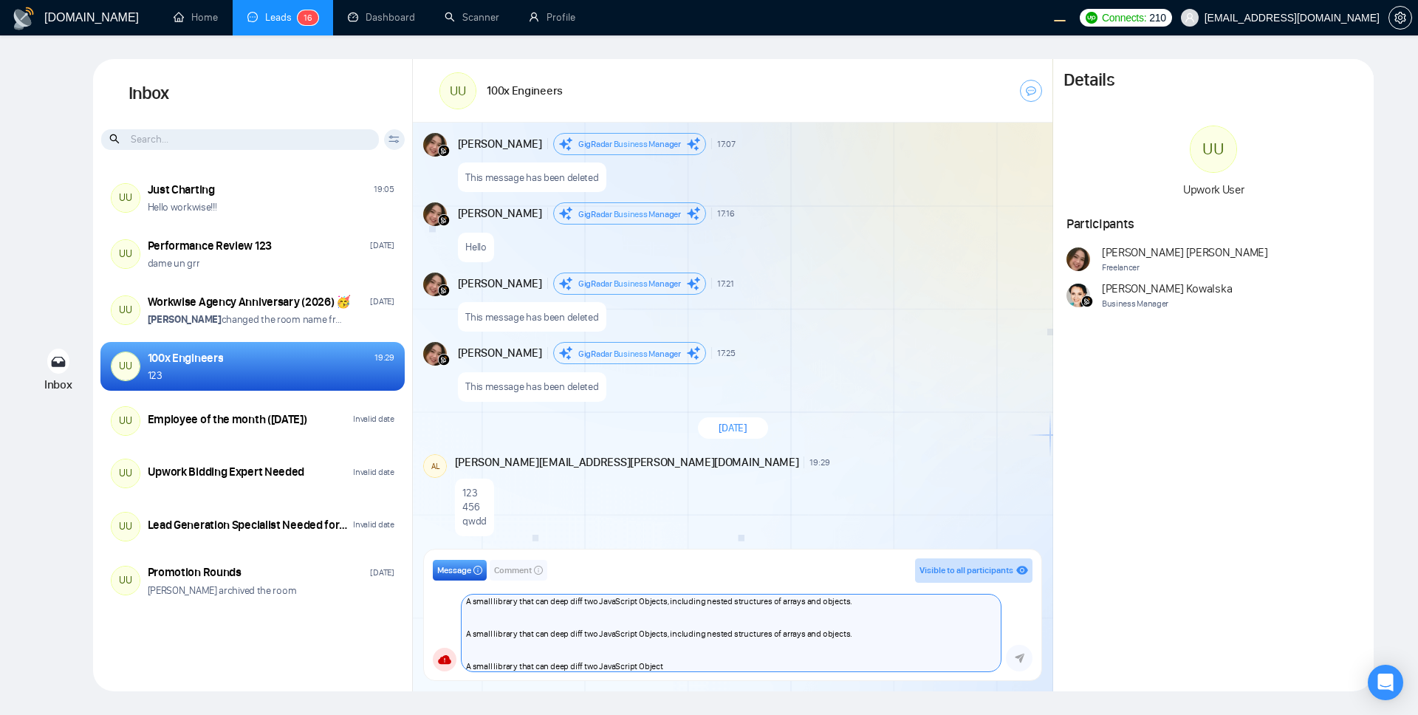
paste textarea
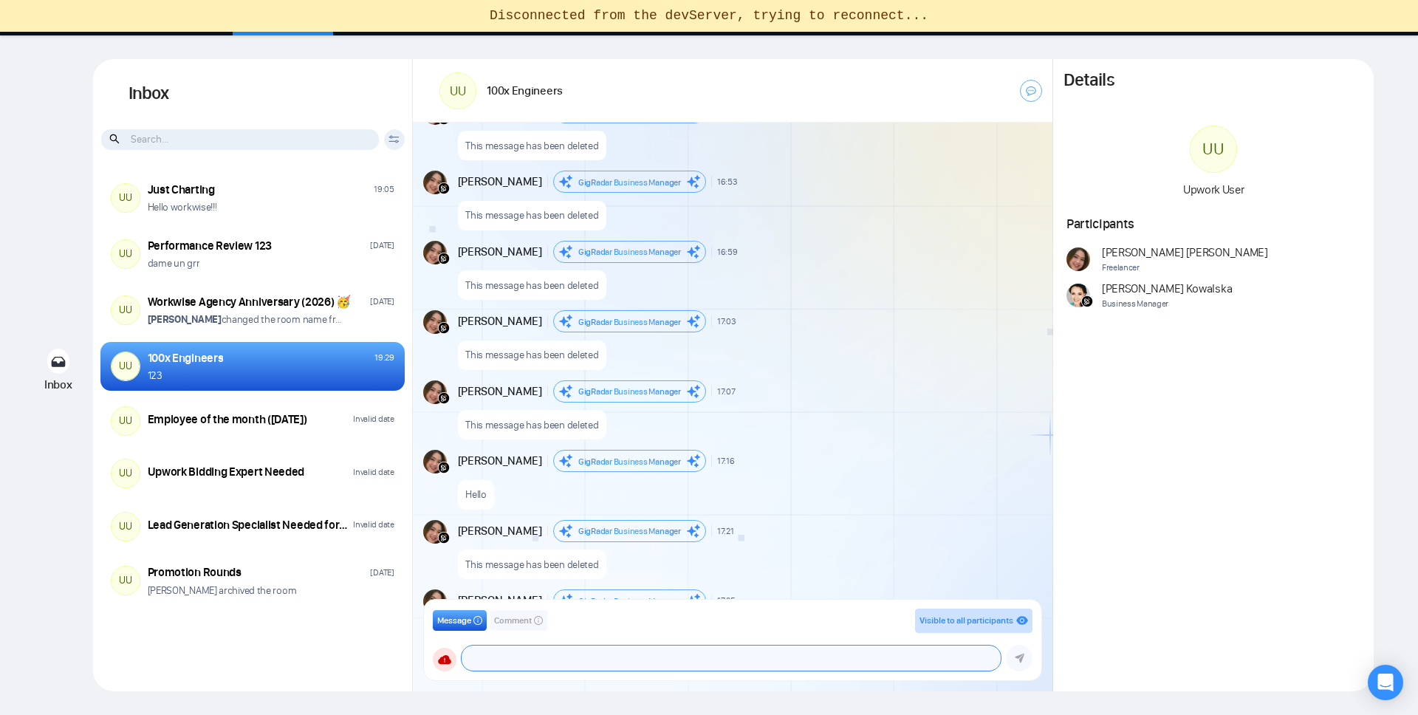
scroll to position [1376, 0]
